Goal: Task Accomplishment & Management: Manage account settings

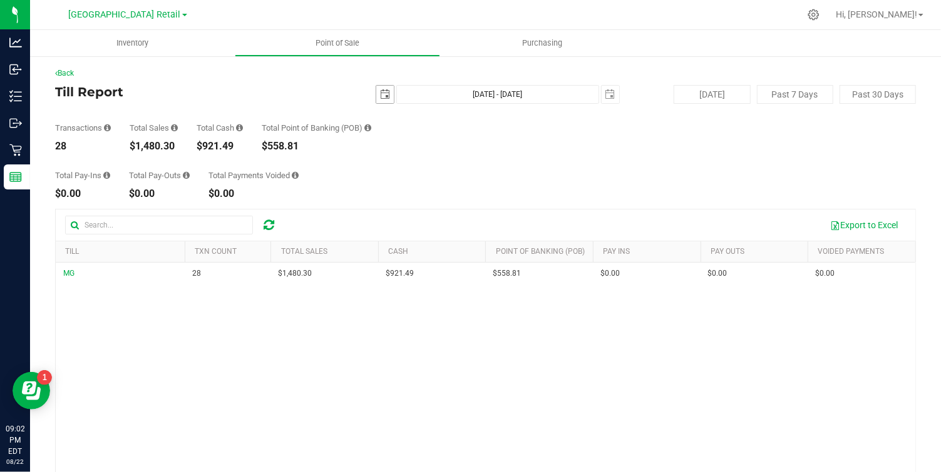
click at [386, 98] on span "select" at bounding box center [385, 94] width 10 height 10
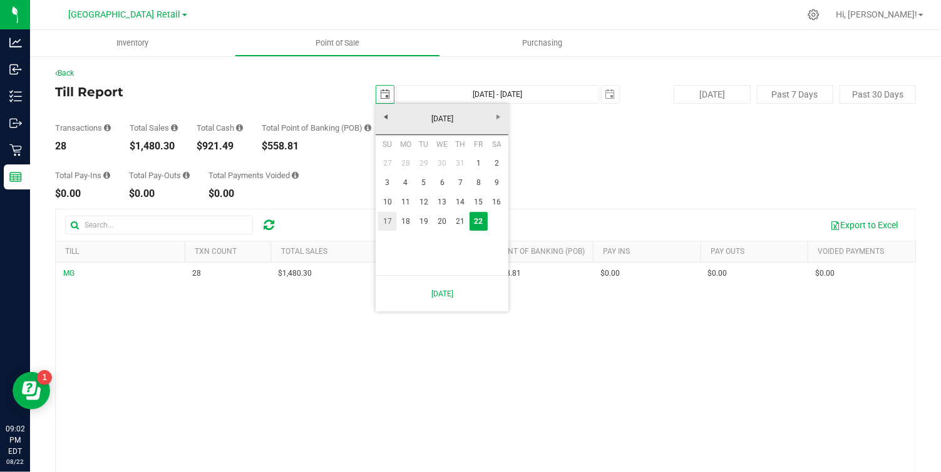
click at [387, 217] on link "17" at bounding box center [387, 221] width 18 height 19
type input "[DATE]"
type input "[DATE] - [DATE]"
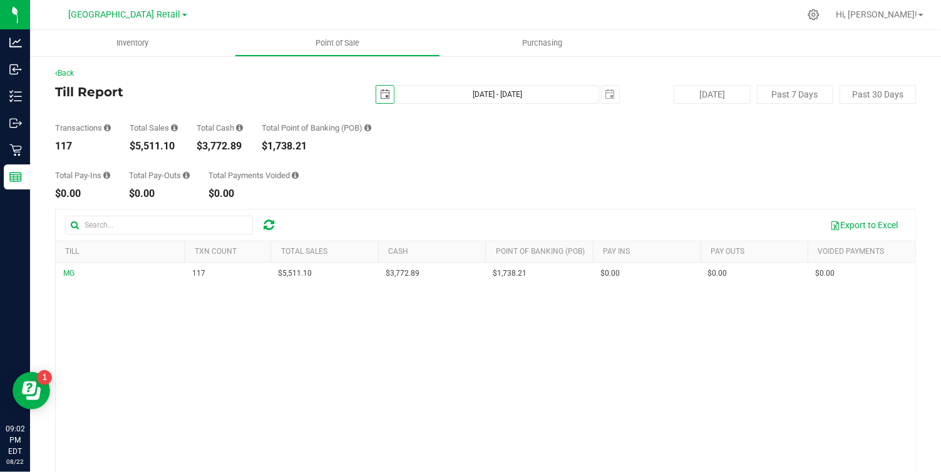
click at [378, 96] on span "select" at bounding box center [385, 95] width 18 height 18
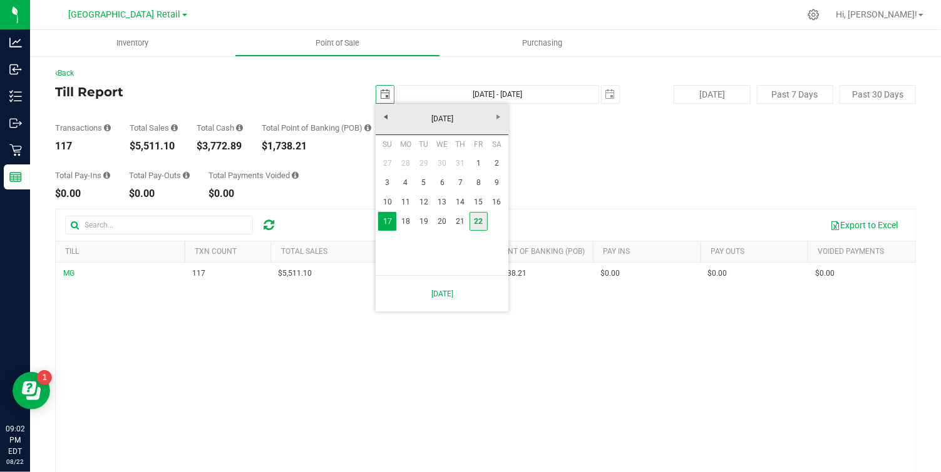
click at [481, 223] on link "22" at bounding box center [478, 221] width 18 height 19
type input "[DATE]"
type input "[DATE] - [DATE]"
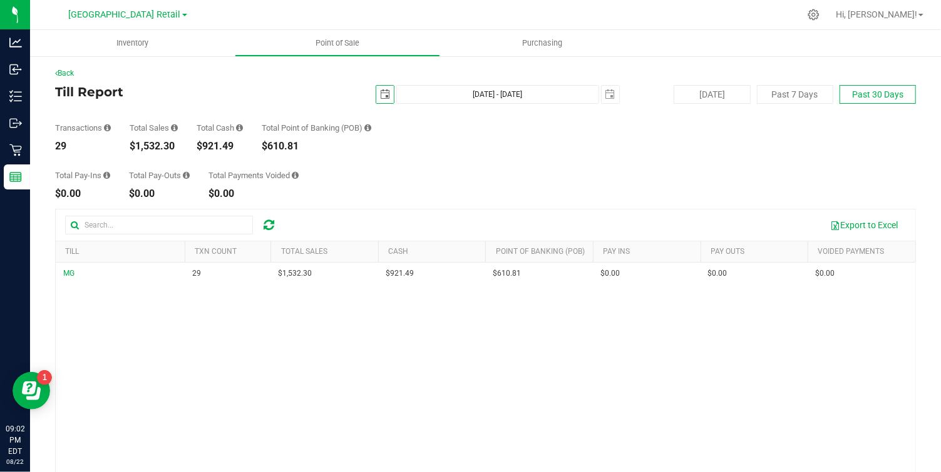
click at [875, 97] on button "Past 30 Days" at bounding box center [877, 94] width 76 height 19
type input "[DATE]"
type input "[DATE] - [DATE]"
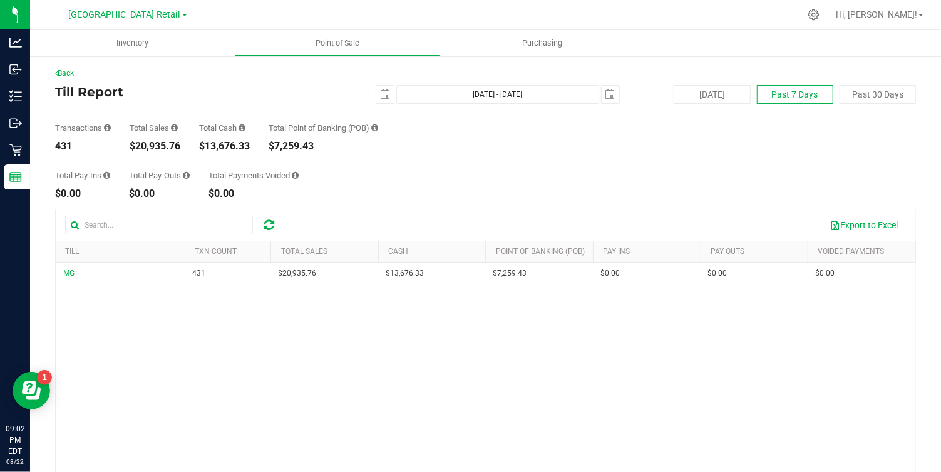
click at [800, 95] on button "Past 7 Days" at bounding box center [795, 94] width 76 height 19
type input "[DATE]"
type input "[DATE] - [DATE]"
click at [386, 92] on span "select" at bounding box center [385, 94] width 10 height 10
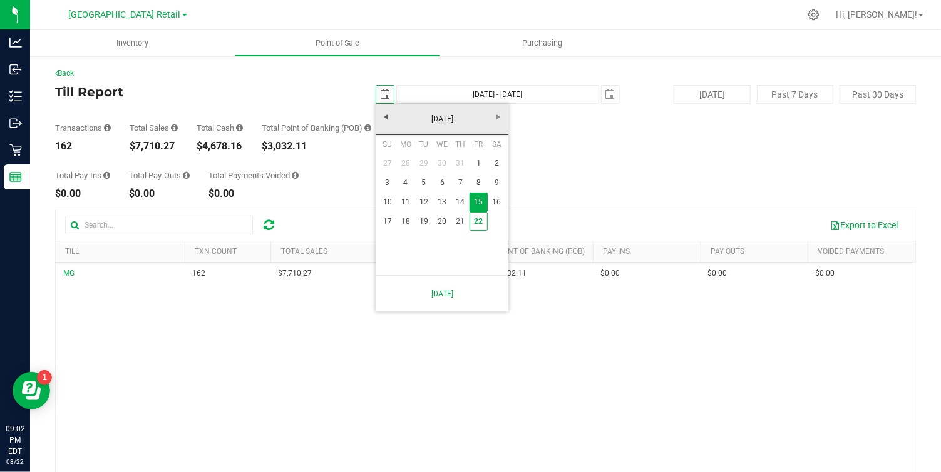
click at [388, 94] on span "select" at bounding box center [385, 94] width 10 height 10
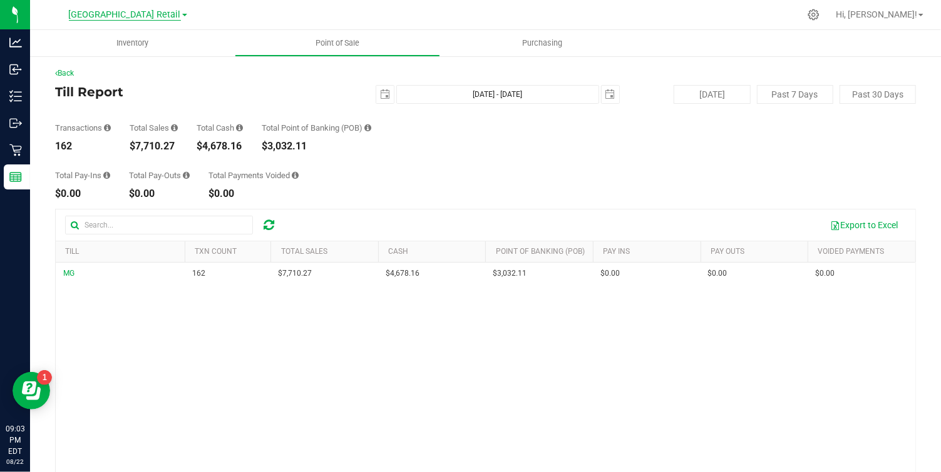
click at [165, 9] on span "[GEOGRAPHIC_DATA] Retail" at bounding box center [125, 14] width 112 height 11
click at [135, 62] on link "[GEOGRAPHIC_DATA] Retail" at bounding box center [127, 61] width 183 height 17
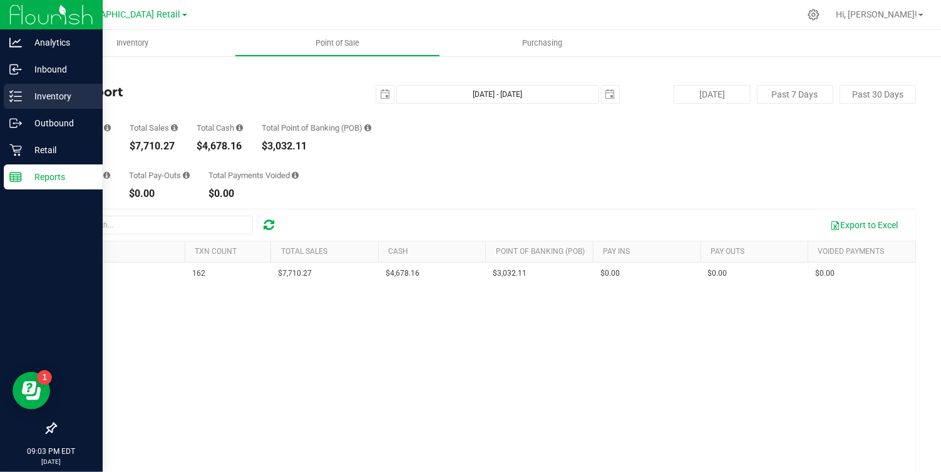
click at [58, 97] on p "Inventory" at bounding box center [59, 96] width 75 height 15
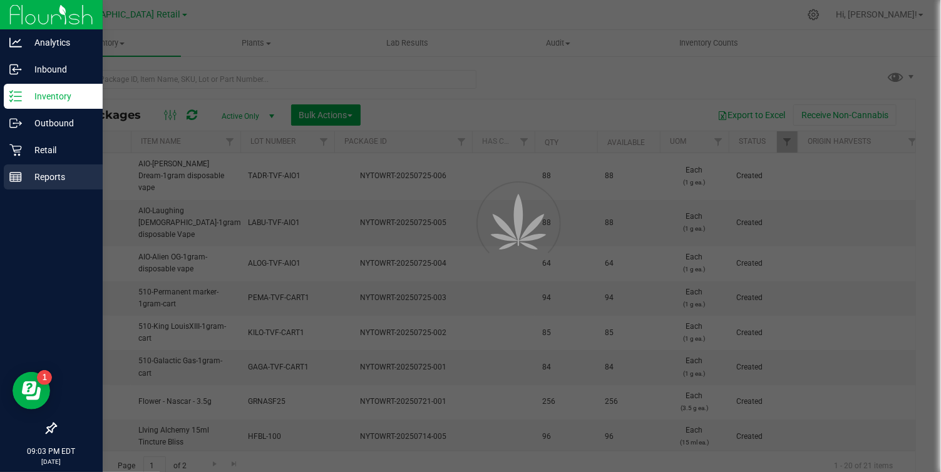
click at [56, 173] on p "Reports" at bounding box center [59, 177] width 75 height 15
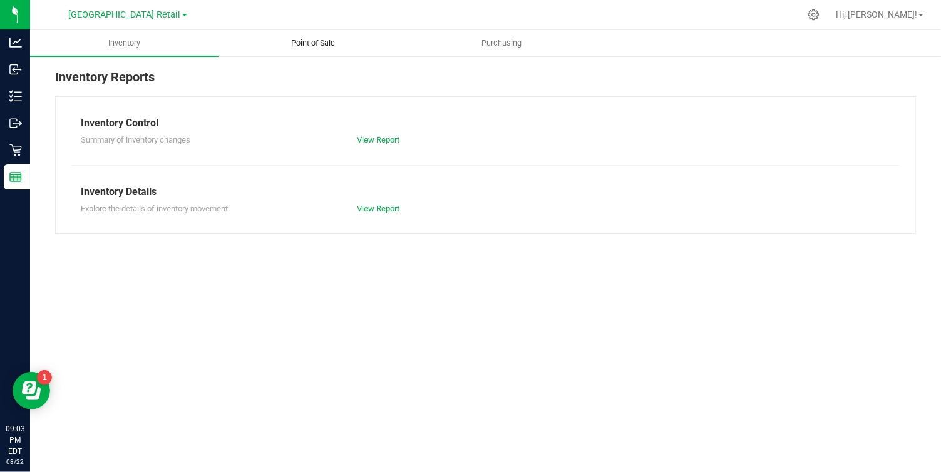
click at [314, 49] on uib-tab-heading "Point of Sale" at bounding box center [312, 43] width 187 height 25
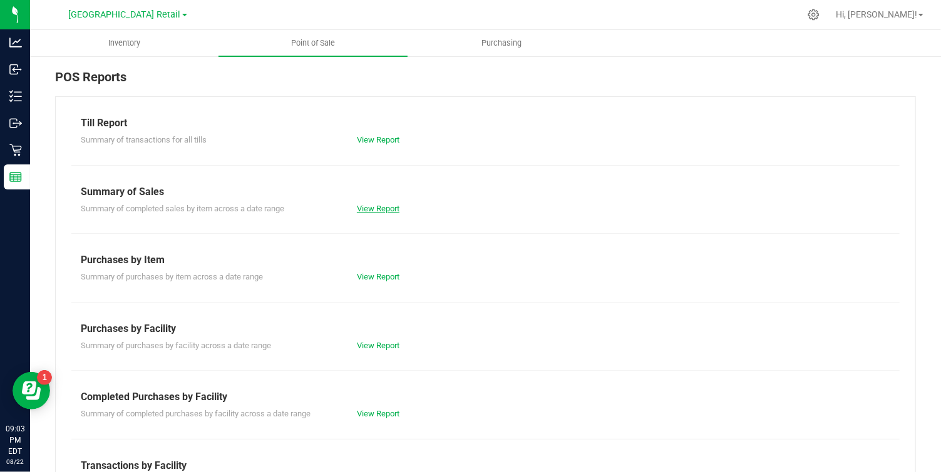
click at [375, 210] on link "View Report" at bounding box center [378, 208] width 43 height 9
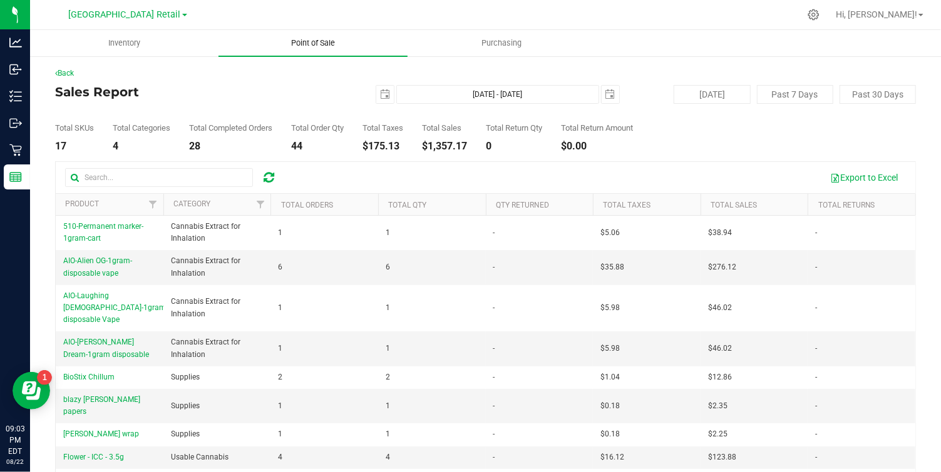
click at [309, 42] on span "Point of Sale" at bounding box center [313, 43] width 78 height 11
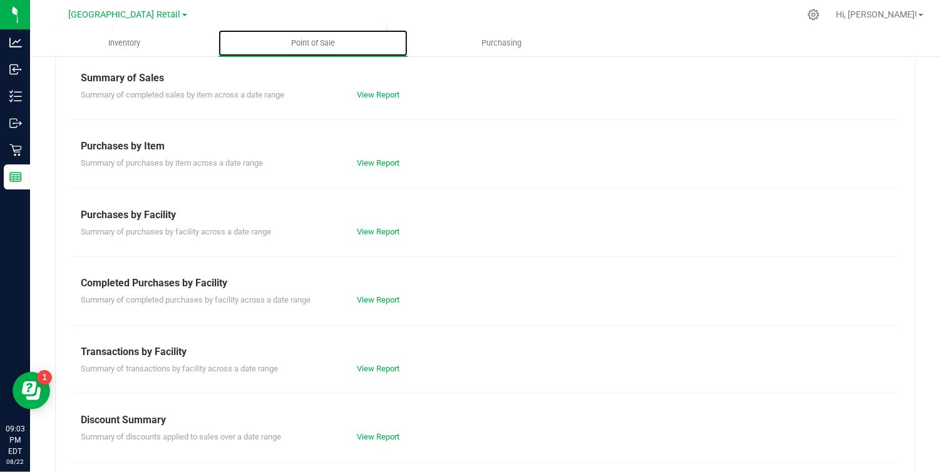
scroll to position [115, 0]
click at [382, 369] on link "View Report" at bounding box center [378, 368] width 43 height 9
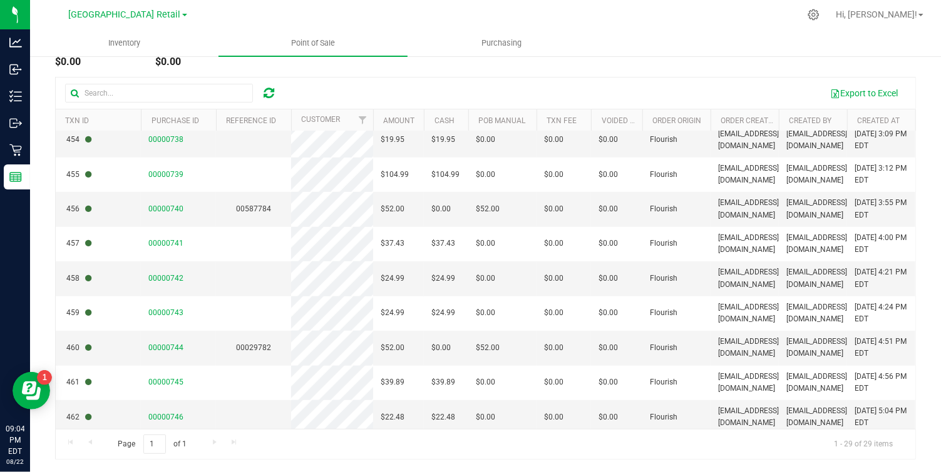
scroll to position [708, 0]
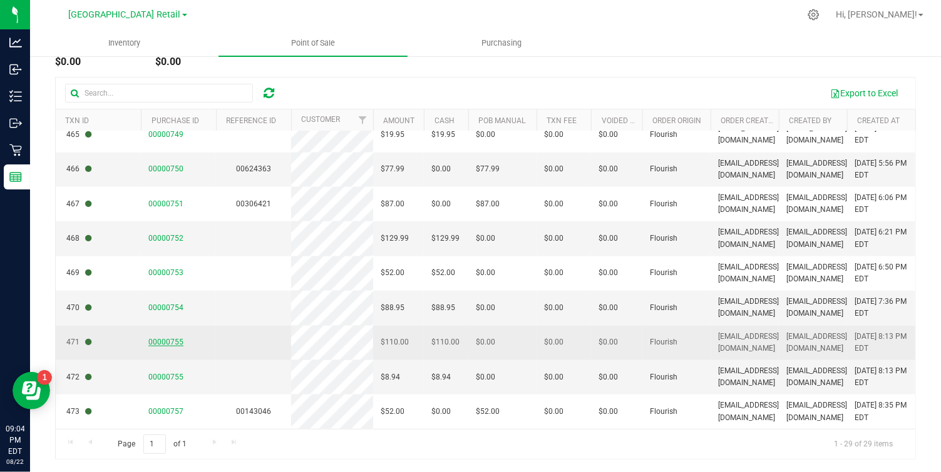
click at [170, 342] on span "00000755" at bounding box center [165, 342] width 35 height 9
click at [210, 340] on td "00000755" at bounding box center [178, 343] width 75 height 34
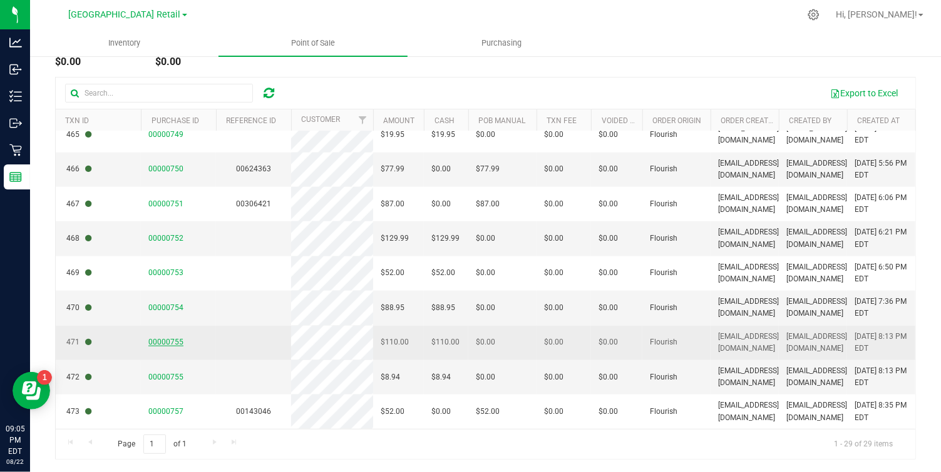
click at [171, 340] on span "00000755" at bounding box center [165, 342] width 35 height 9
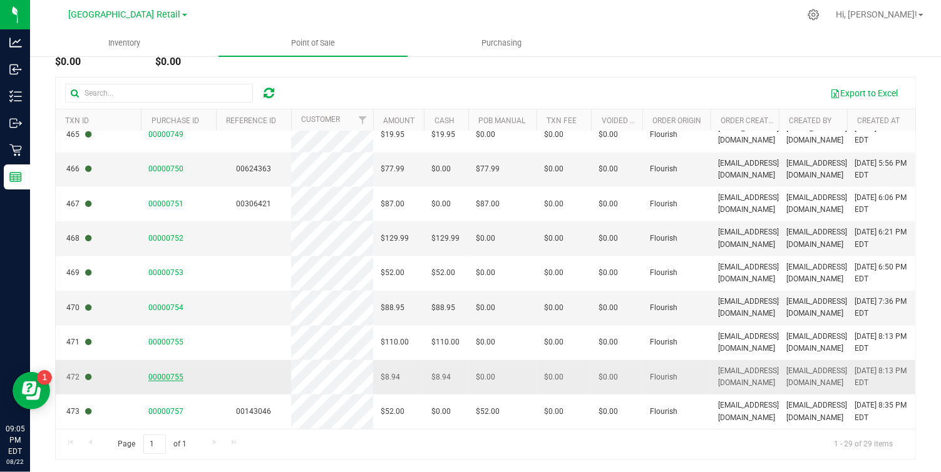
click at [163, 375] on span "00000755" at bounding box center [165, 377] width 35 height 9
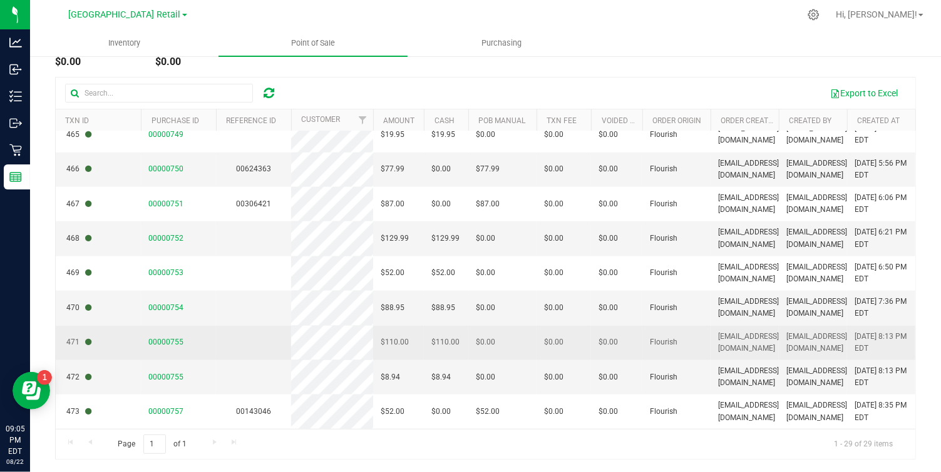
click at [91, 345] on icon at bounding box center [88, 343] width 6 height 8
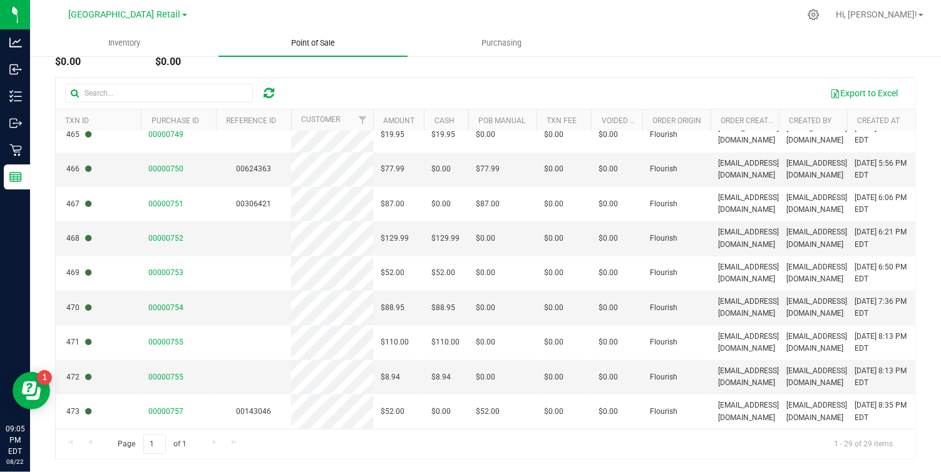
click at [320, 44] on span "Point of Sale" at bounding box center [313, 43] width 78 height 11
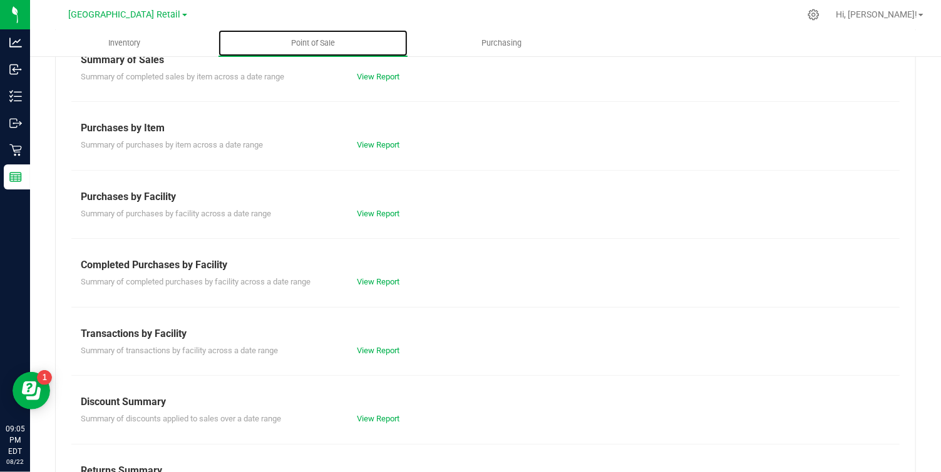
scroll to position [185, 0]
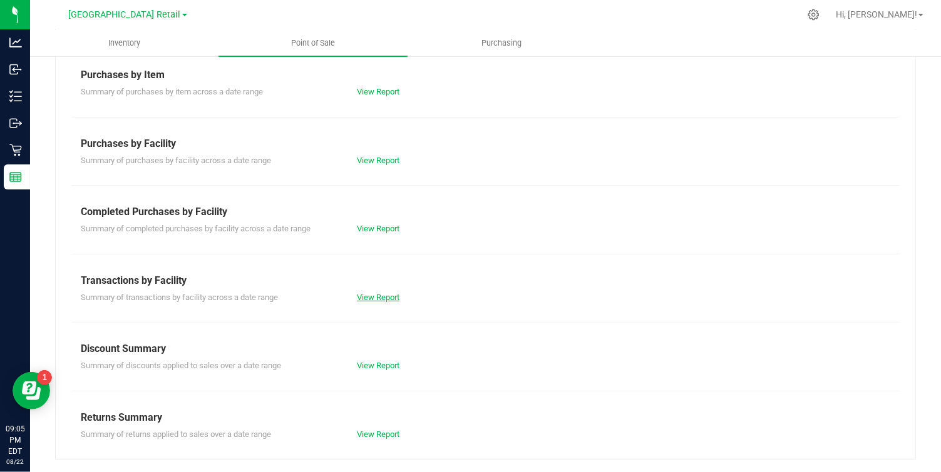
click at [376, 297] on link "View Report" at bounding box center [378, 297] width 43 height 9
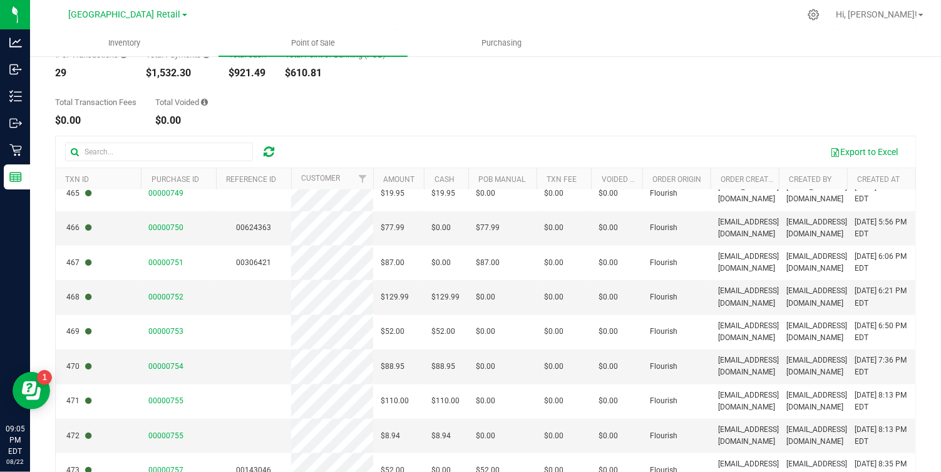
scroll to position [70, 0]
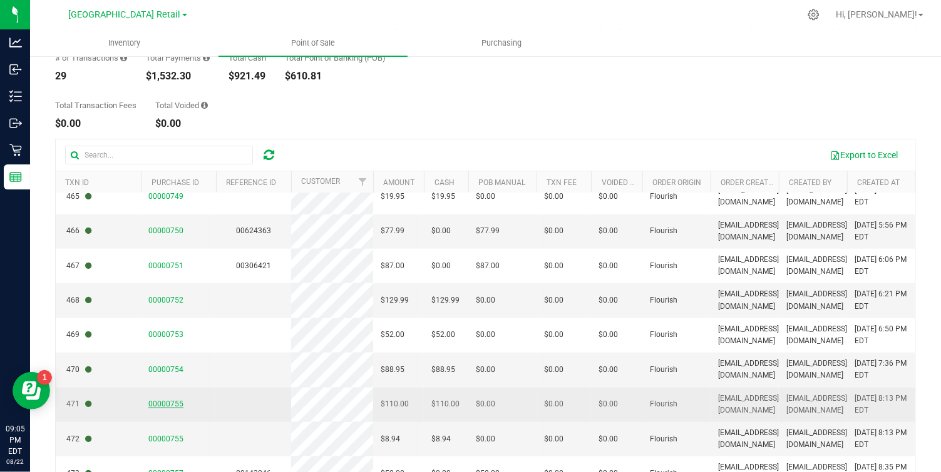
click at [163, 407] on span "00000755" at bounding box center [165, 404] width 35 height 9
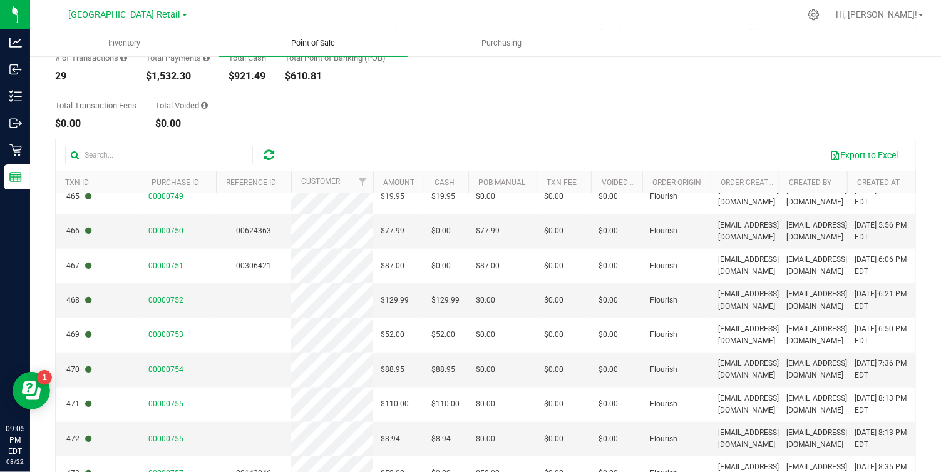
click at [324, 39] on span "Point of Sale" at bounding box center [313, 43] width 78 height 11
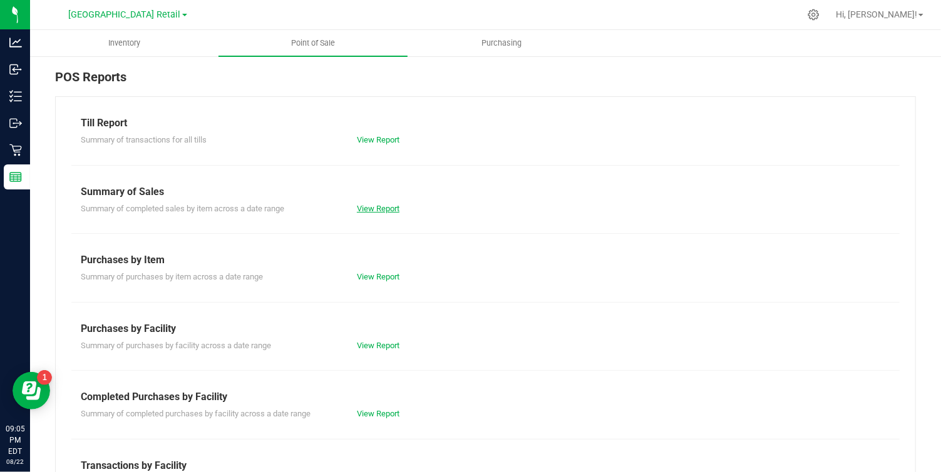
click at [374, 205] on link "View Report" at bounding box center [378, 208] width 43 height 9
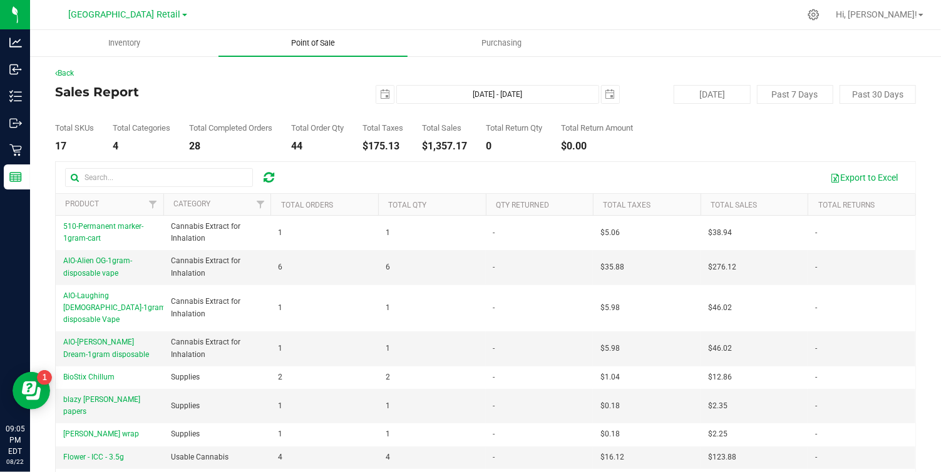
click at [301, 42] on span "Point of Sale" at bounding box center [313, 43] width 78 height 11
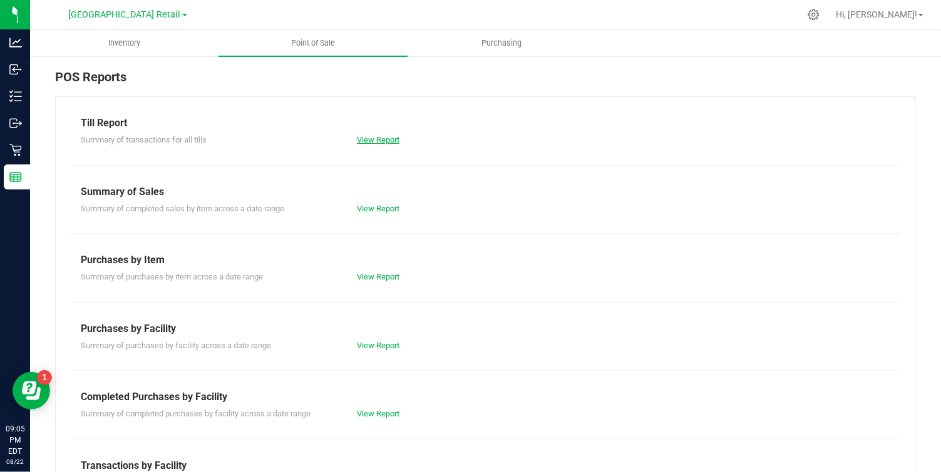
click at [379, 136] on link "View Report" at bounding box center [378, 139] width 43 height 9
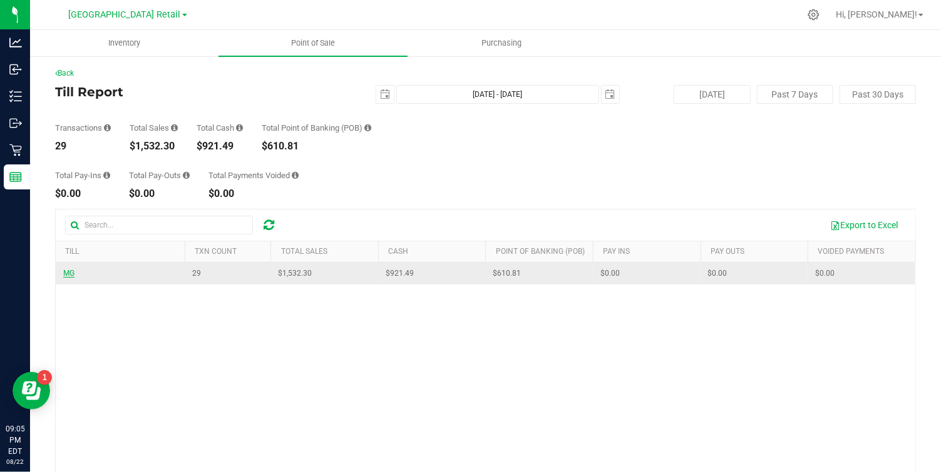
click at [69, 276] on span "MG" at bounding box center [68, 273] width 11 height 9
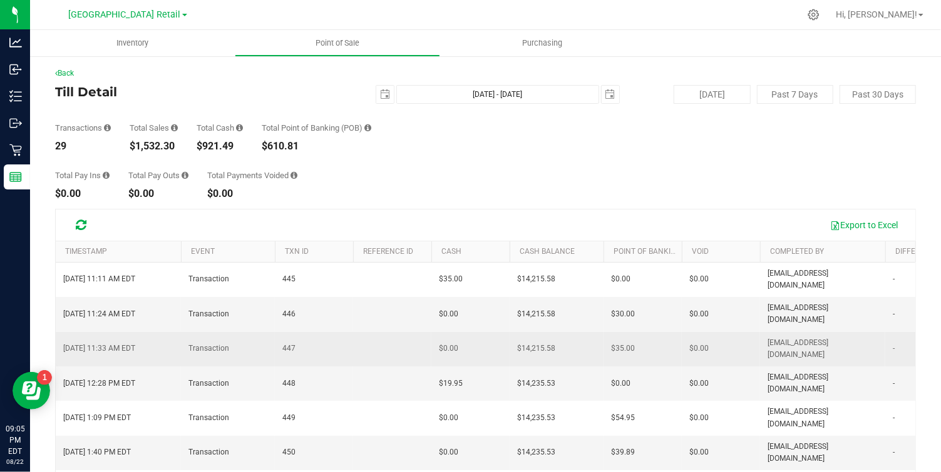
click at [219, 343] on span "Transaction" at bounding box center [208, 349] width 41 height 12
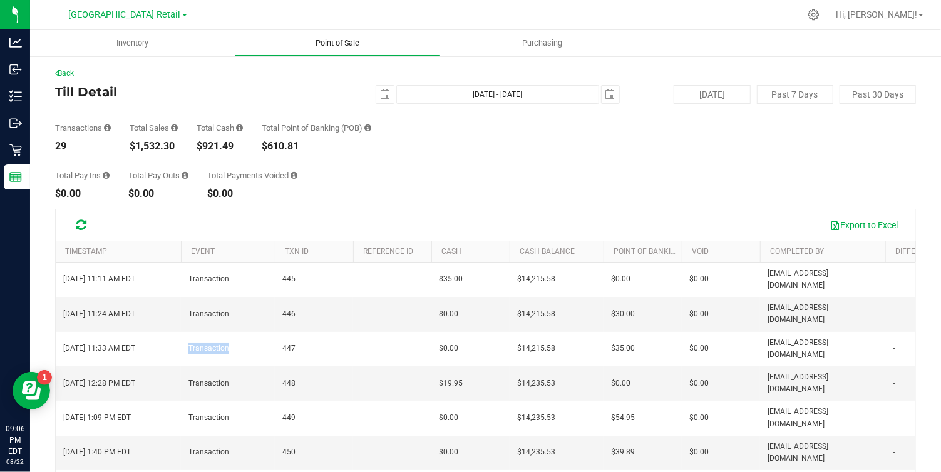
click at [327, 42] on span "Point of Sale" at bounding box center [338, 43] width 78 height 11
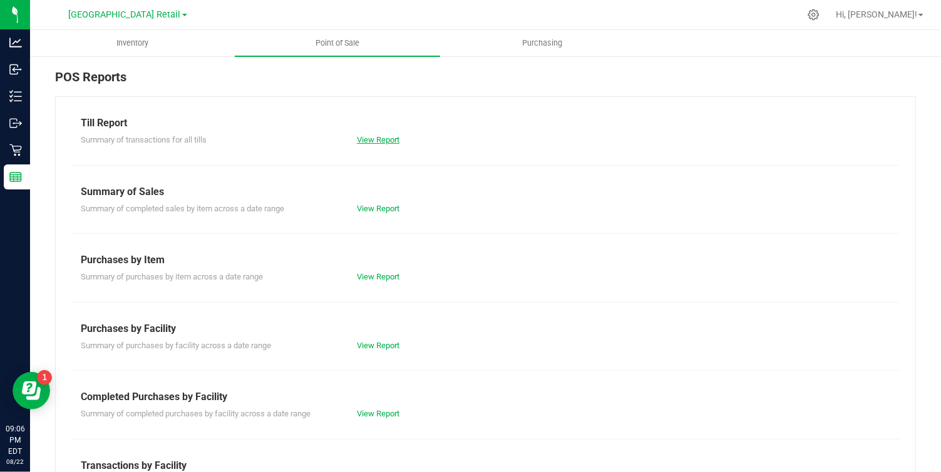
click at [377, 136] on link "View Report" at bounding box center [378, 139] width 43 height 9
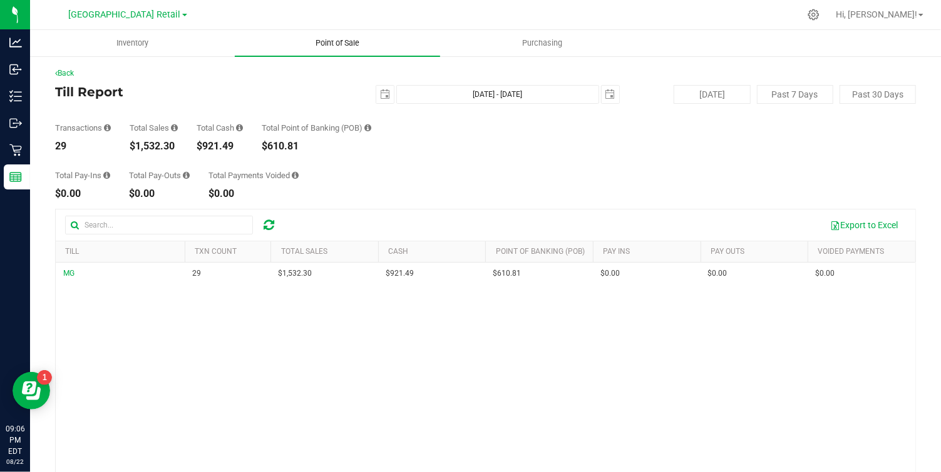
click at [339, 45] on span "Point of Sale" at bounding box center [338, 43] width 78 height 11
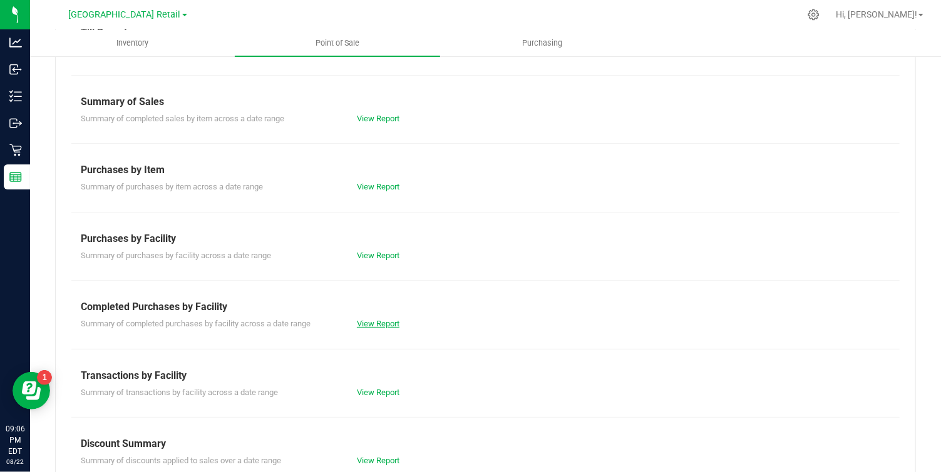
click at [367, 323] on link "View Report" at bounding box center [378, 323] width 43 height 9
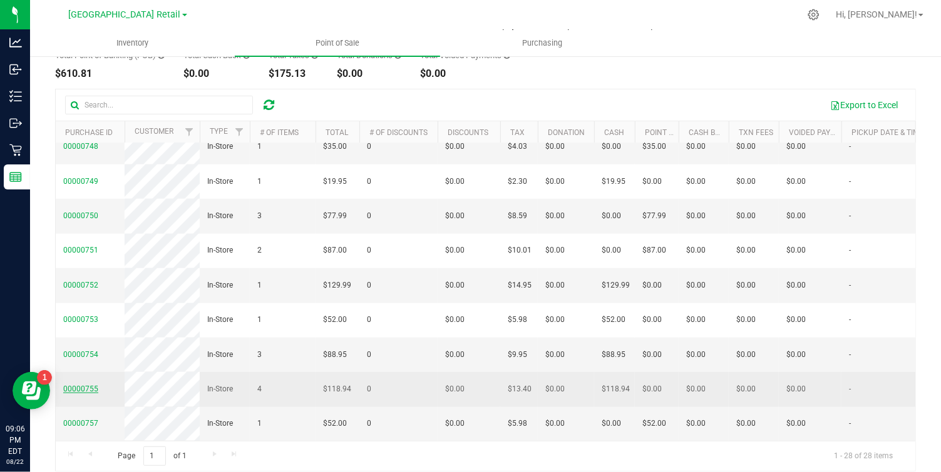
click at [80, 385] on span "00000755" at bounding box center [80, 389] width 35 height 9
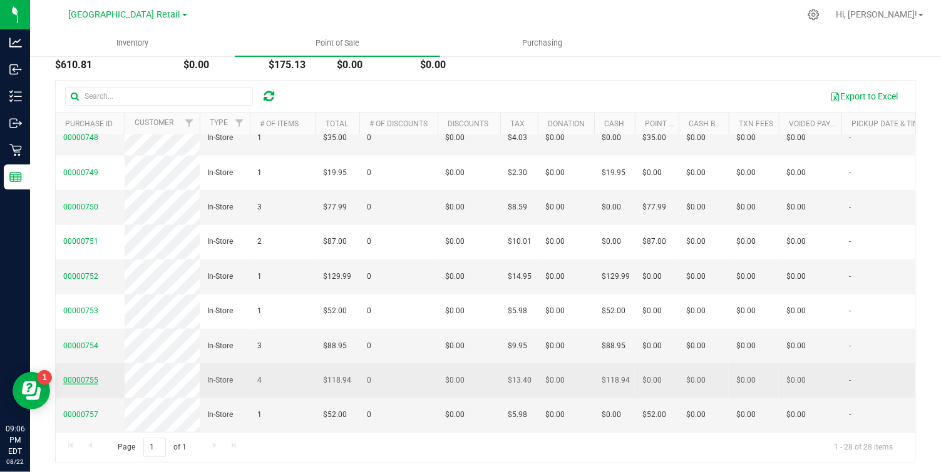
click at [84, 376] on span "00000755" at bounding box center [80, 380] width 35 height 9
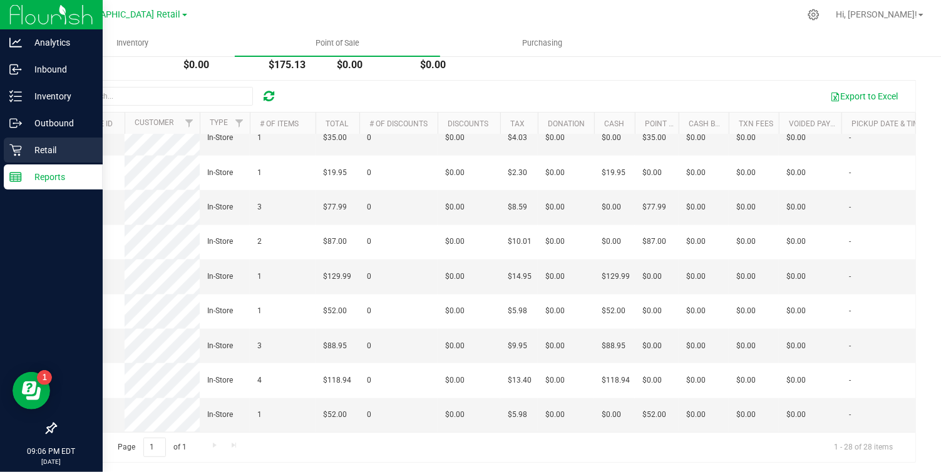
click at [47, 148] on p "Retail" at bounding box center [59, 150] width 75 height 15
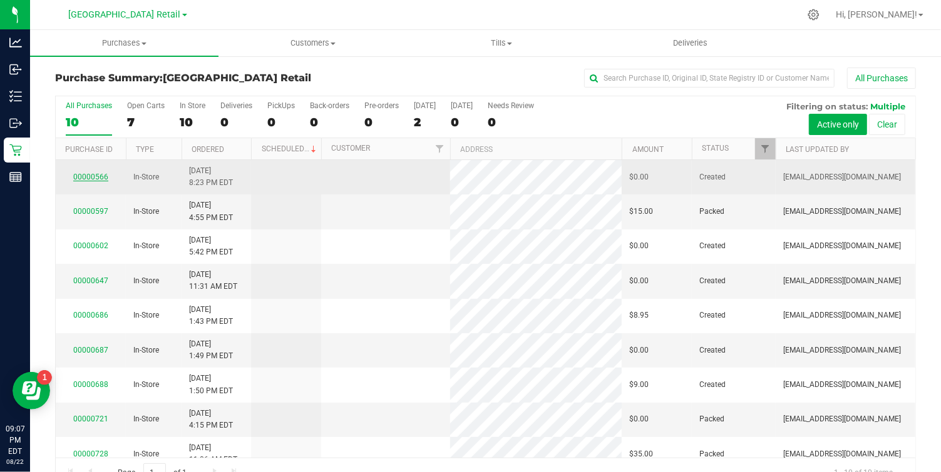
click at [94, 180] on link "00000566" at bounding box center [90, 177] width 35 height 9
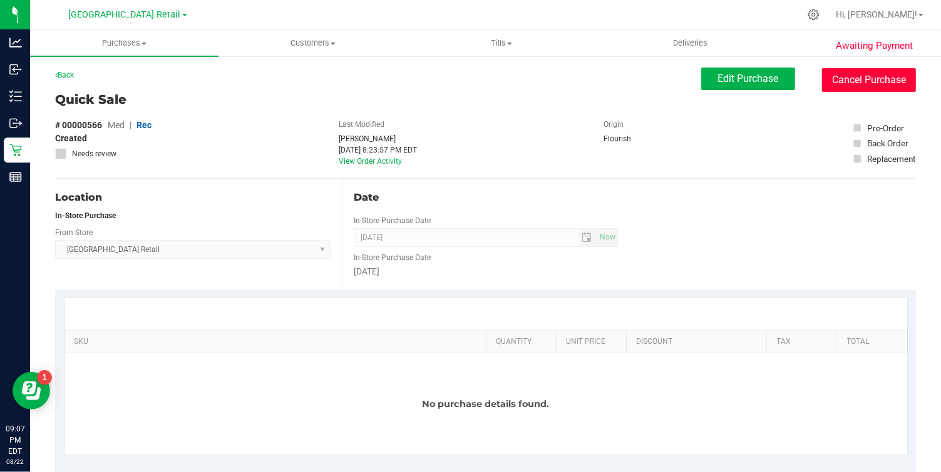
click at [870, 83] on button "Cancel Purchase" at bounding box center [869, 80] width 94 height 24
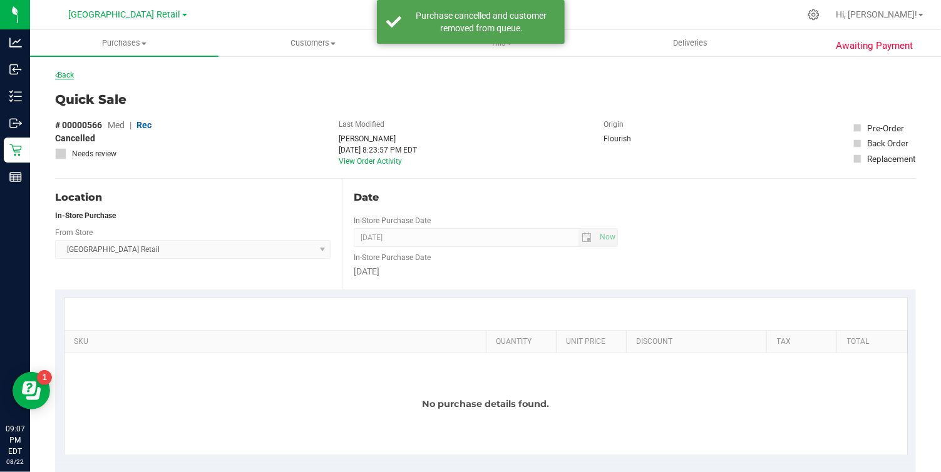
click at [63, 74] on link "Back" at bounding box center [64, 75] width 19 height 9
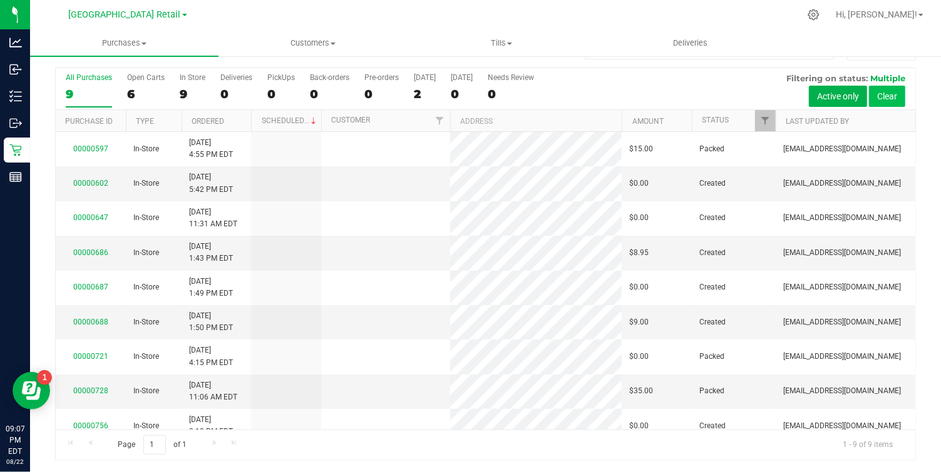
click at [891, 98] on button "Clear" at bounding box center [887, 96] width 36 height 21
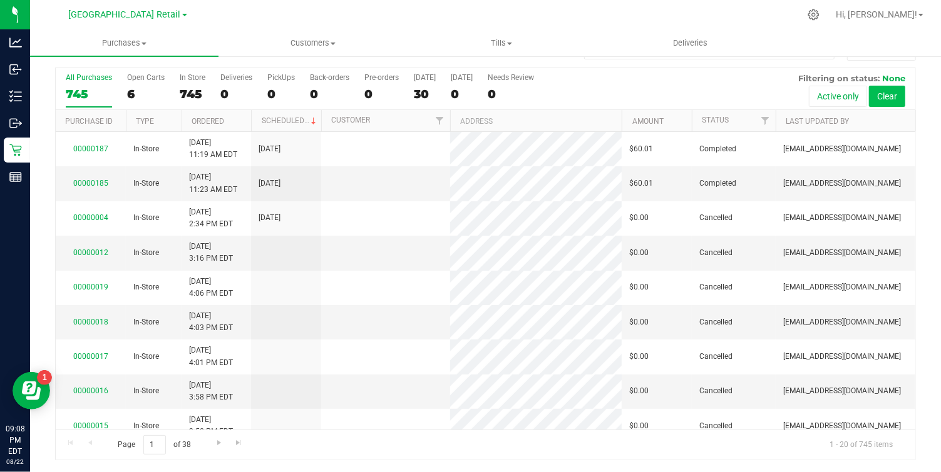
click at [895, 94] on button "Clear" at bounding box center [887, 96] width 36 height 21
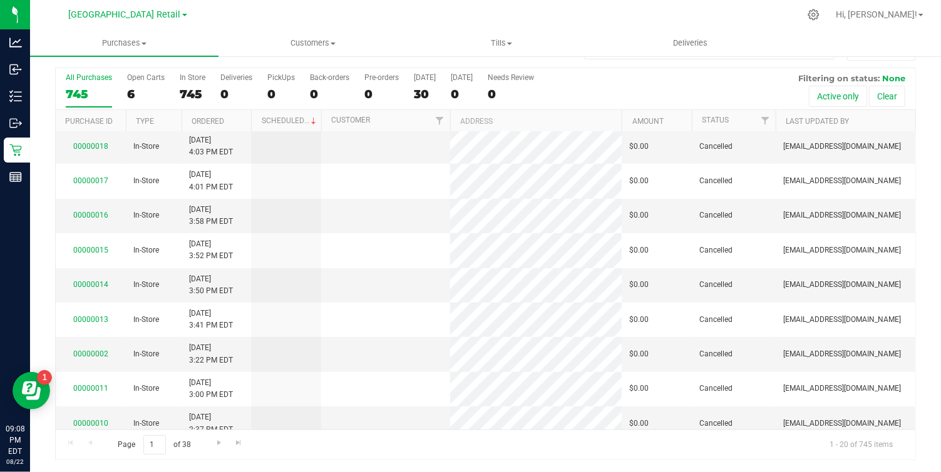
scroll to position [396, 0]
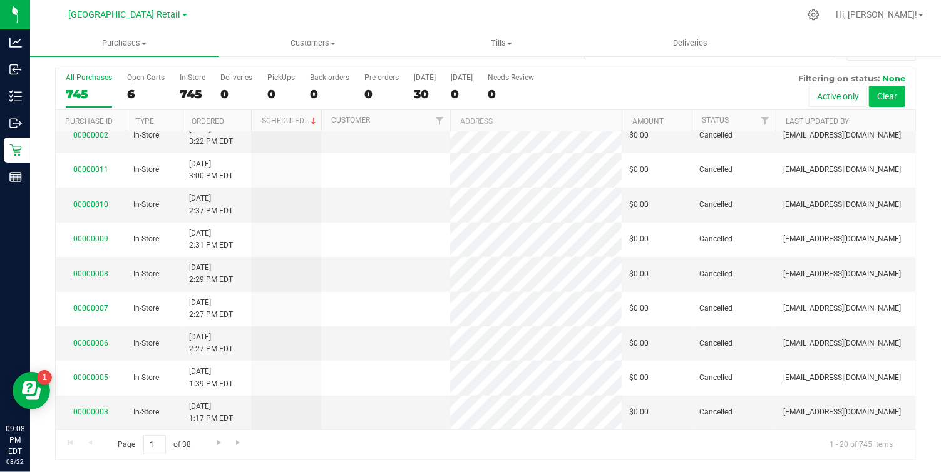
click at [883, 97] on button "Clear" at bounding box center [887, 96] width 36 height 21
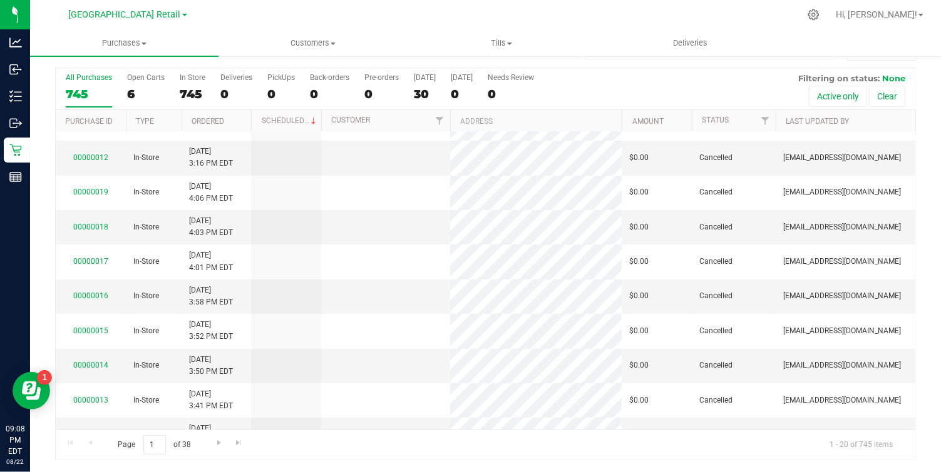
scroll to position [0, 0]
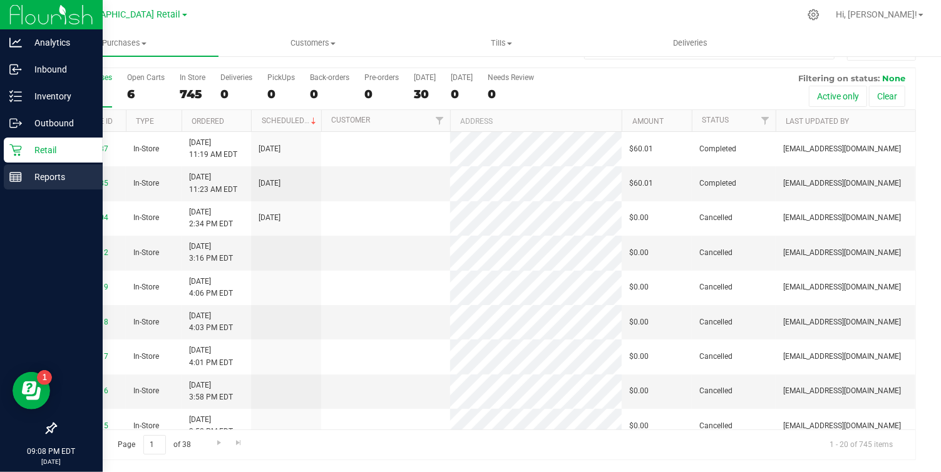
click at [54, 171] on p "Reports" at bounding box center [59, 177] width 75 height 15
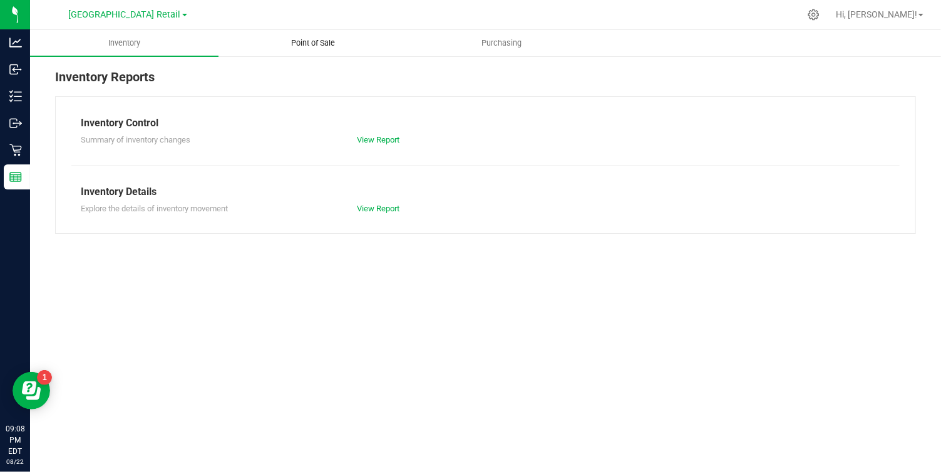
click at [314, 44] on span "Point of Sale" at bounding box center [313, 43] width 78 height 11
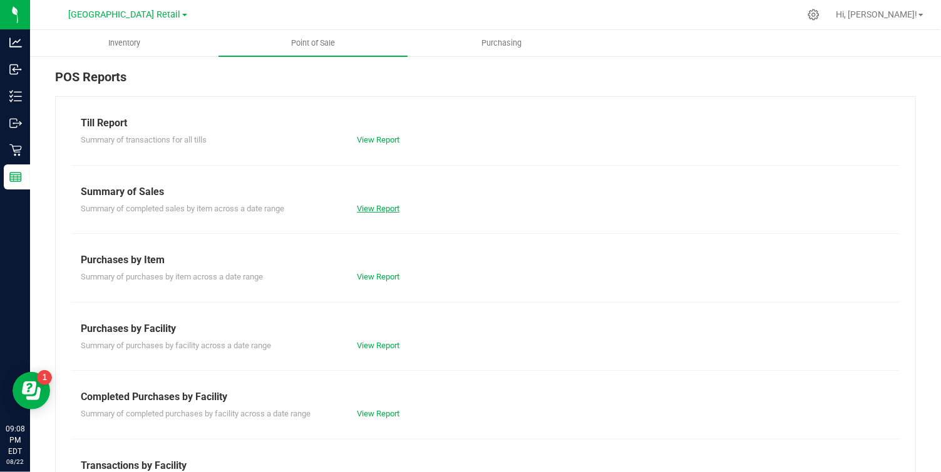
click at [375, 207] on link "View Report" at bounding box center [378, 208] width 43 height 9
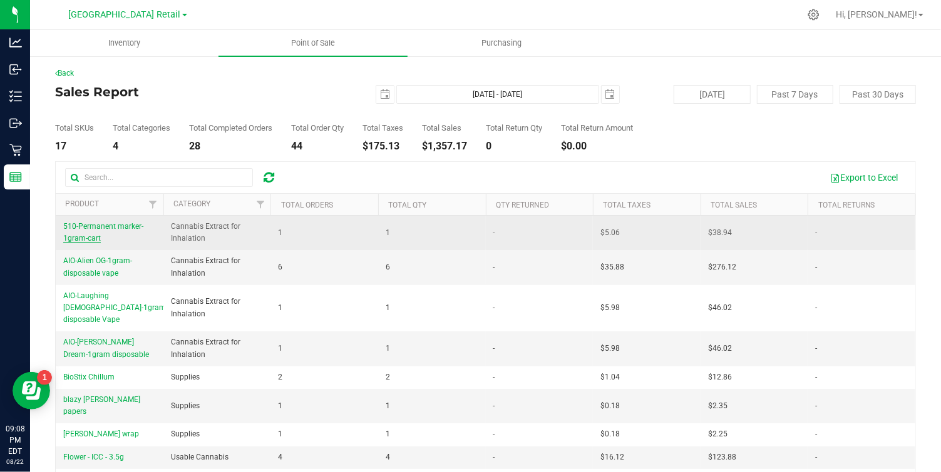
click at [82, 237] on span "510-Permanent marker-1gram-cart" at bounding box center [103, 232] width 80 height 21
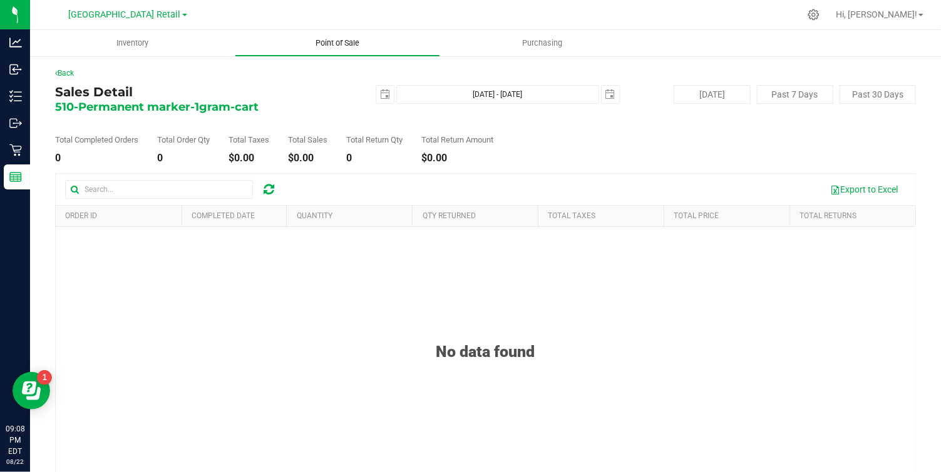
click at [342, 39] on span "Point of Sale" at bounding box center [338, 43] width 78 height 11
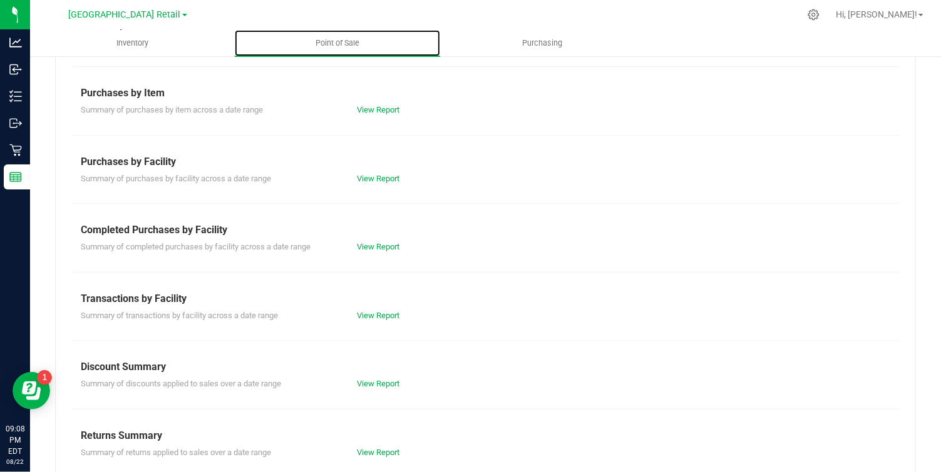
scroll to position [185, 0]
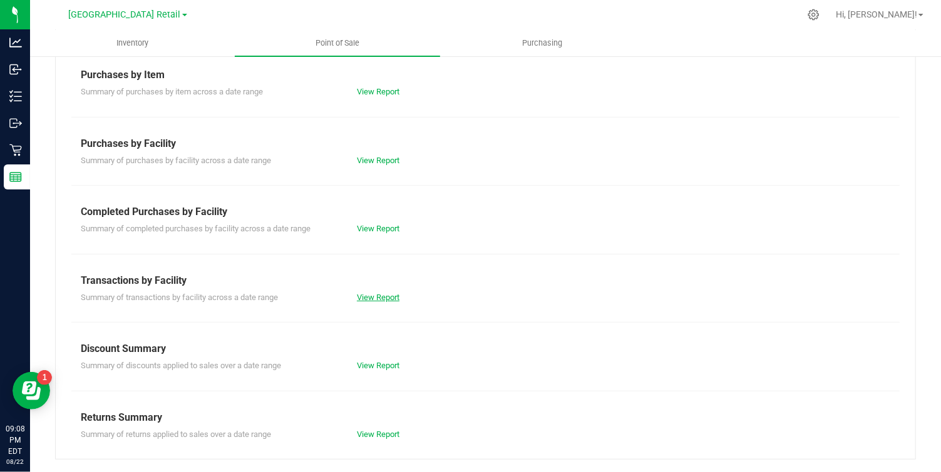
click at [370, 299] on link "View Report" at bounding box center [378, 297] width 43 height 9
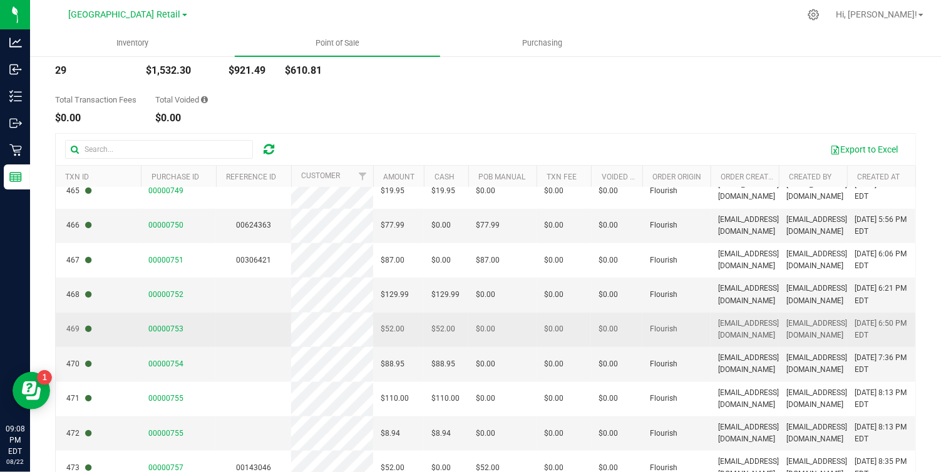
scroll to position [94, 0]
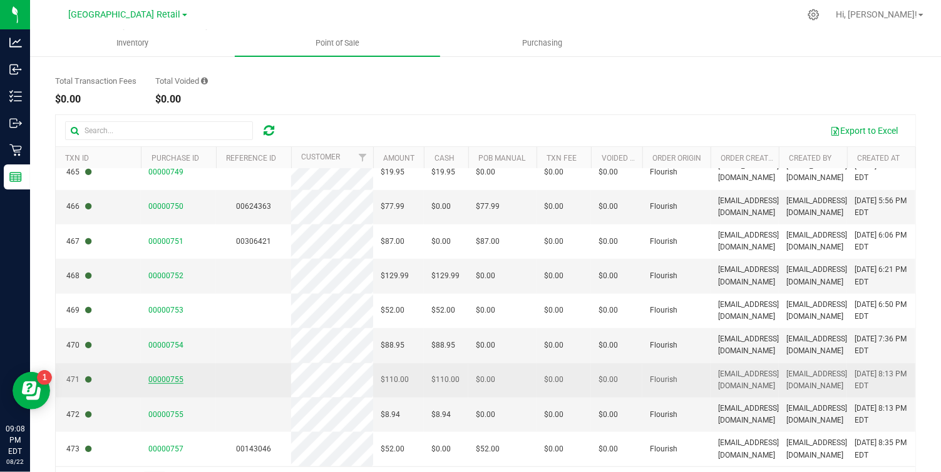
click at [168, 380] on span "00000755" at bounding box center [165, 379] width 35 height 9
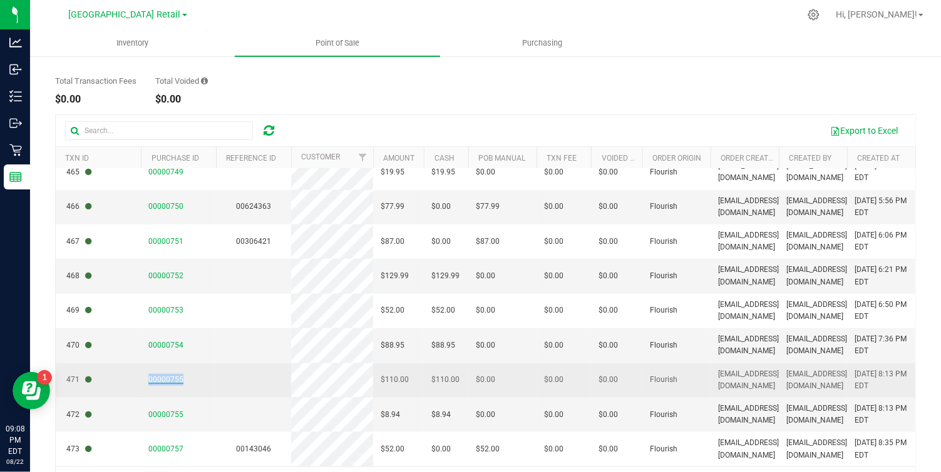
click at [168, 380] on span "00000755" at bounding box center [165, 379] width 35 height 9
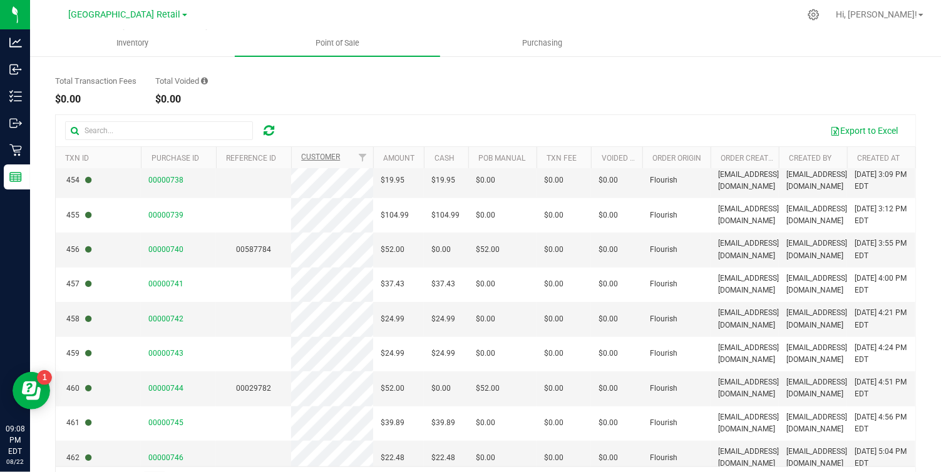
scroll to position [0, 0]
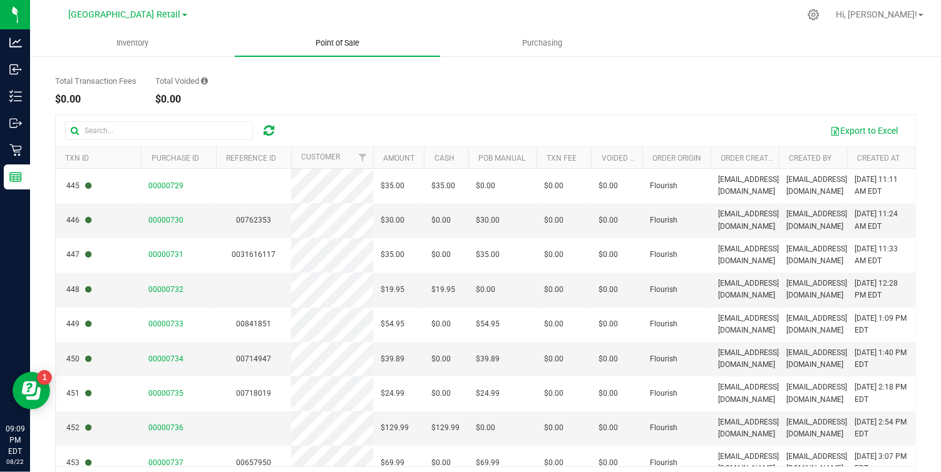
click at [333, 45] on span "Point of Sale" at bounding box center [338, 43] width 78 height 11
